Goal: Task Accomplishment & Management: Manage account settings

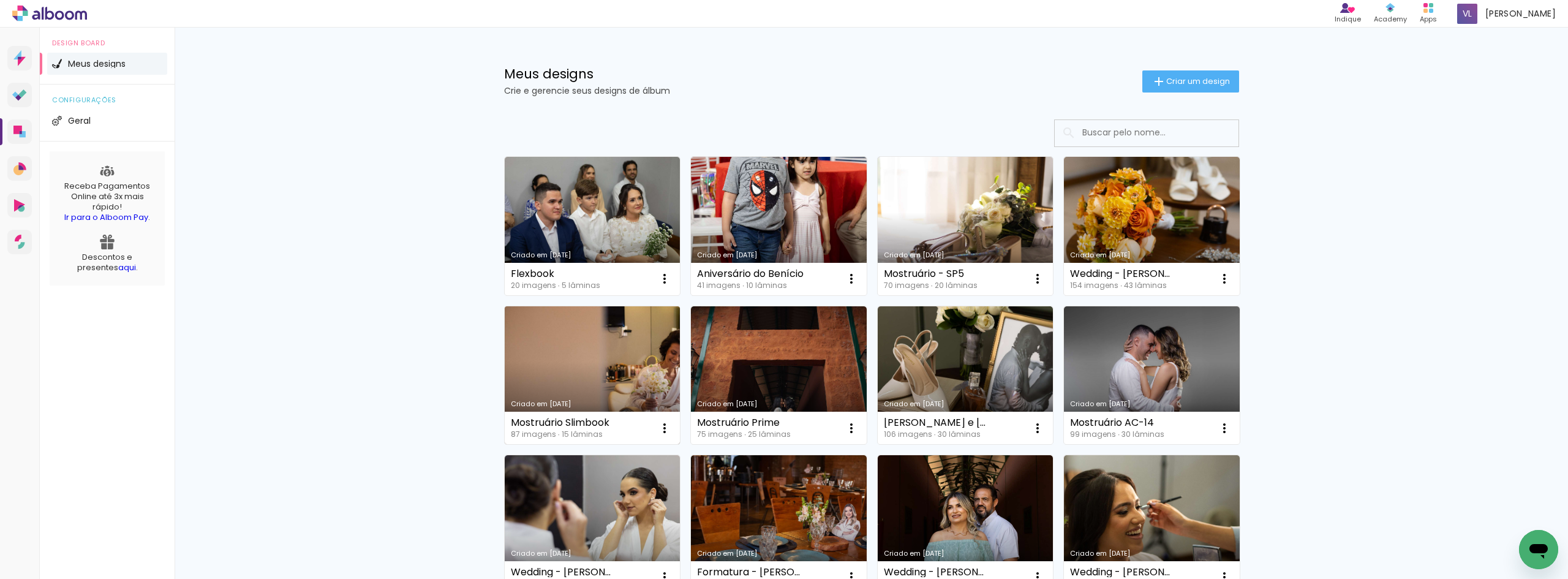
click at [589, 383] on link "Criado em [DATE]" at bounding box center [593, 376] width 176 height 139
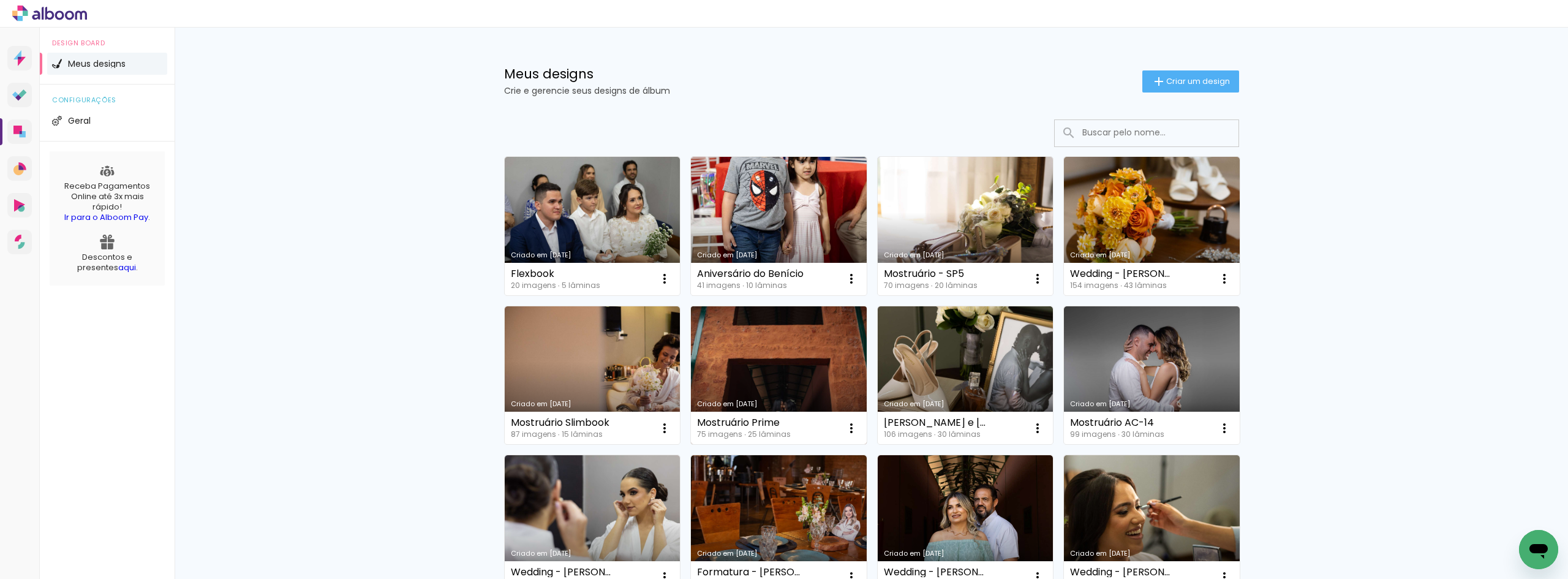
click at [734, 366] on link "Criado em [DATE]" at bounding box center [779, 376] width 176 height 139
click at [798, 366] on link "Criado em [DATE]" at bounding box center [779, 376] width 176 height 139
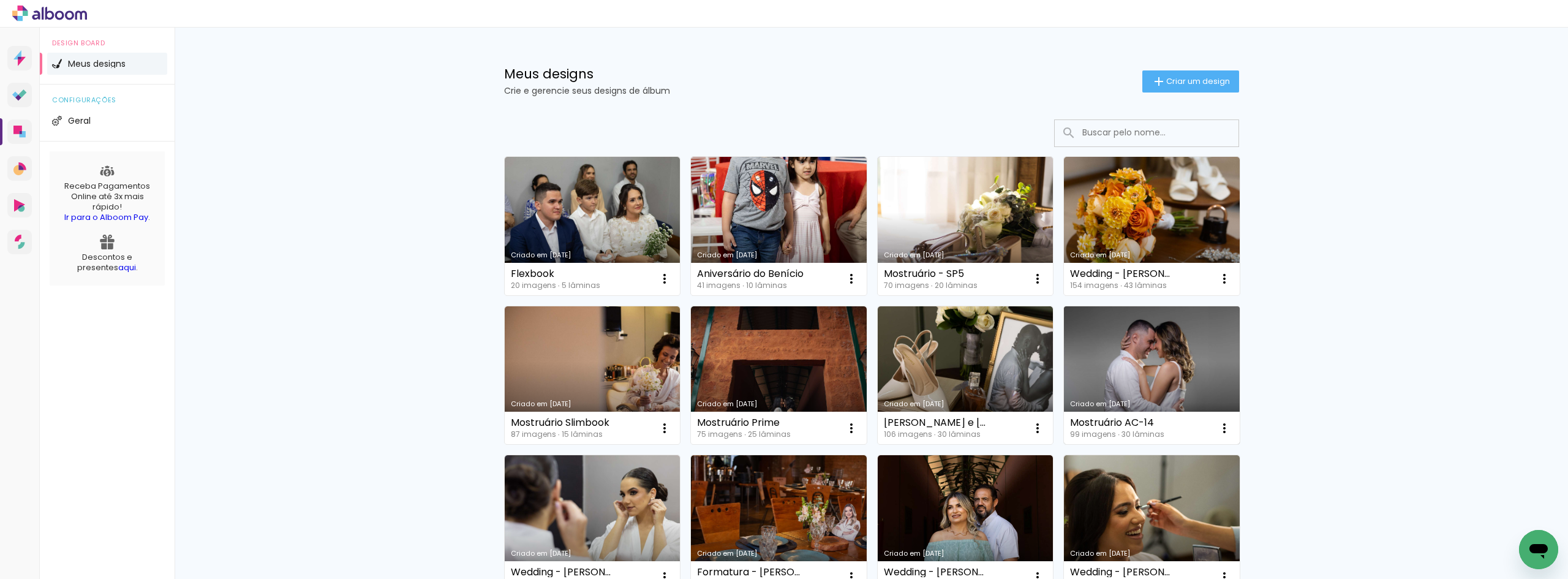
click at [1137, 364] on link "Criado em [DATE]" at bounding box center [1152, 376] width 176 height 139
